Goal: Task Accomplishment & Management: Manage account settings

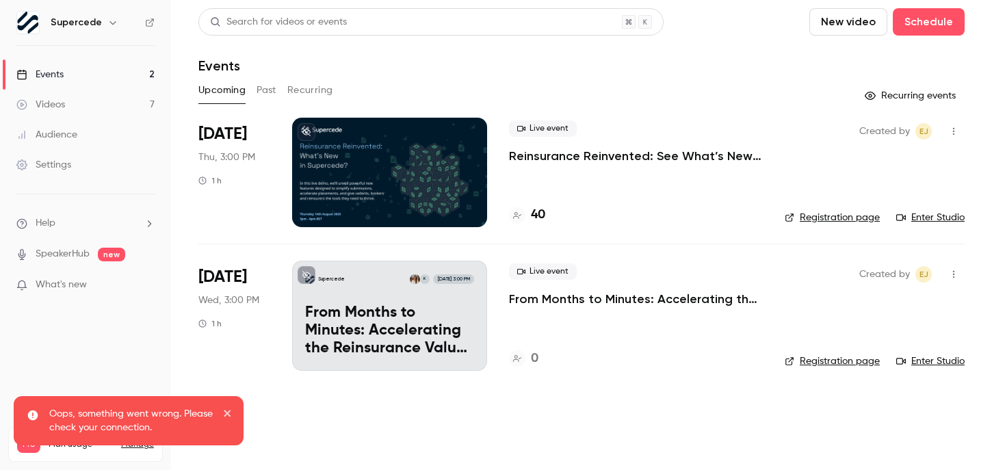
click at [932, 216] on link "Enter Studio" at bounding box center [930, 218] width 68 height 14
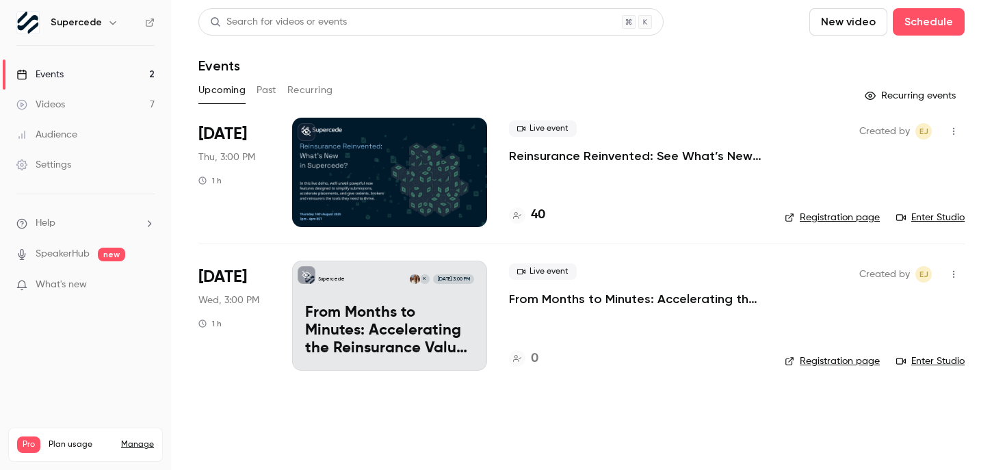
click at [568, 155] on p "Reinsurance Reinvented: See What’s New in Supercede" at bounding box center [636, 156] width 254 height 16
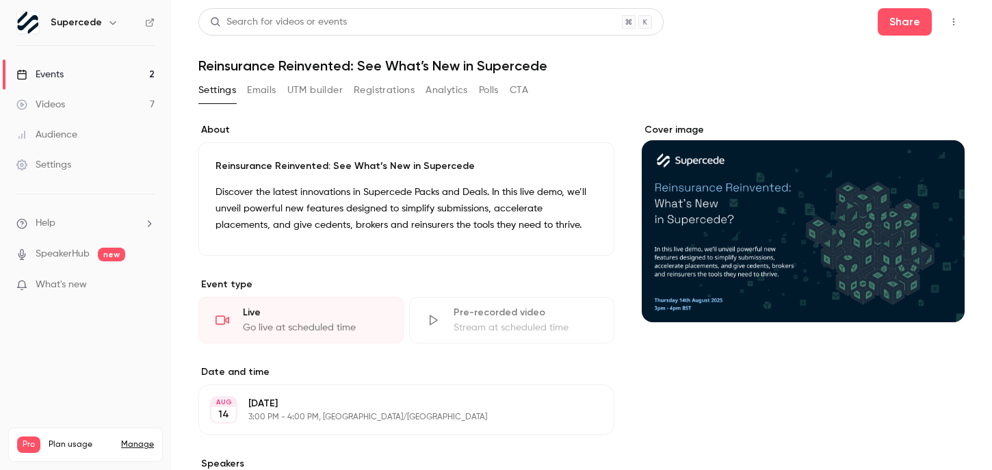
click at [254, 88] on button "Emails" at bounding box center [261, 90] width 29 height 22
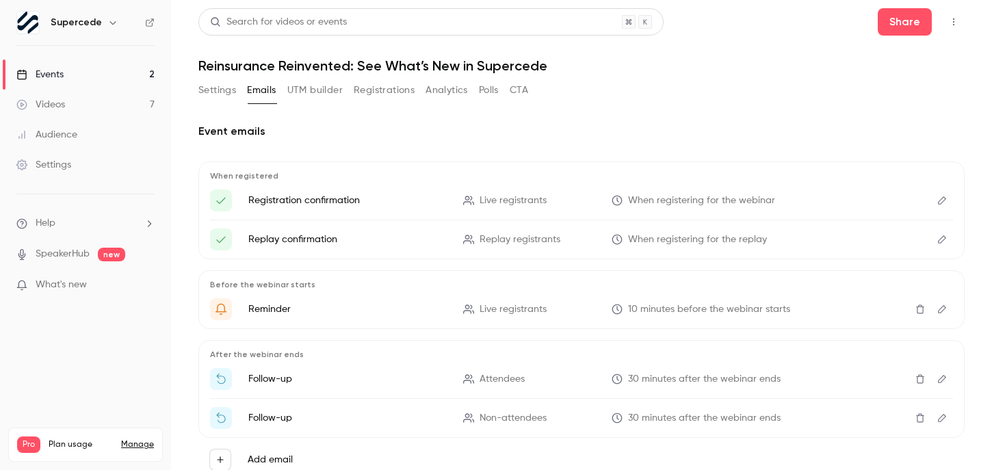
click at [937, 380] on icon "Edit" at bounding box center [942, 379] width 11 height 10
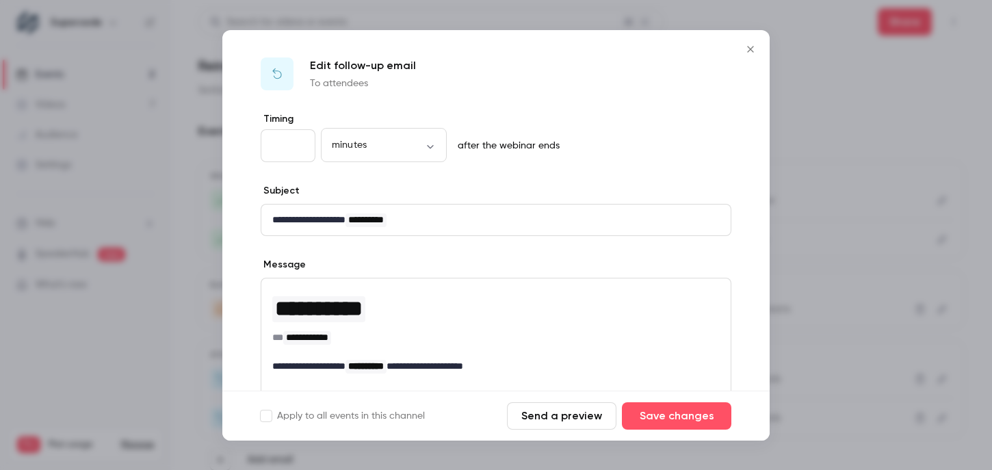
click at [748, 49] on icon "Close" at bounding box center [750, 49] width 16 height 11
